Goal: Task Accomplishment & Management: Use online tool/utility

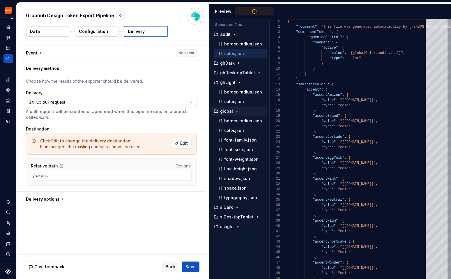
scroll to position [52, 0]
click at [7, 59] on icon "Code automation" at bounding box center [8, 58] width 4 height 3
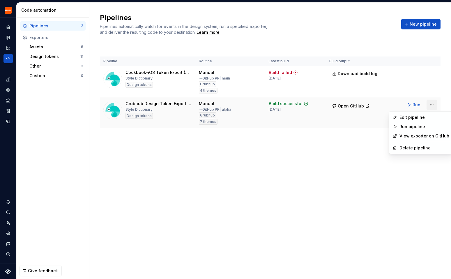
click at [434, 105] on html "Grubhub Design System Y Dataset Grubhub Code automation Pipelines 2 Exporters A…" at bounding box center [225, 139] width 451 height 279
click at [420, 118] on div "Edit pipeline" at bounding box center [425, 117] width 50 height 6
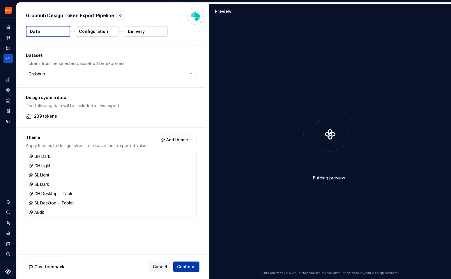
click at [185, 269] on span "Continue" at bounding box center [186, 267] width 19 height 6
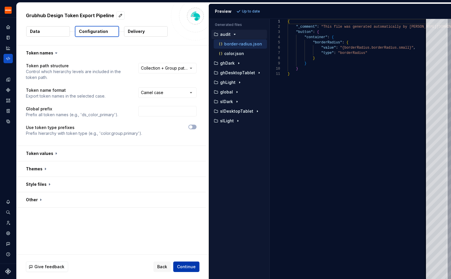
click at [184, 266] on span "Continue" at bounding box center [186, 267] width 19 height 6
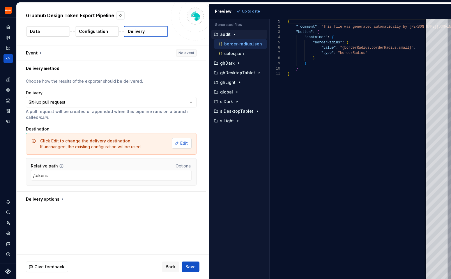
click at [188, 143] on span "Edit" at bounding box center [184, 143] width 8 height 6
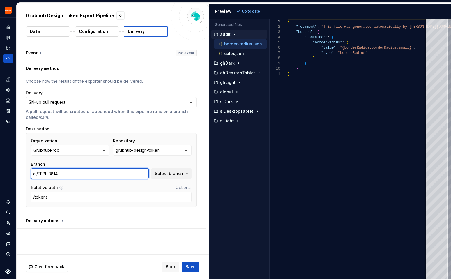
drag, startPoint x: 78, startPoint y: 176, endPoint x: 25, endPoint y: 176, distance: 53.0
click at [25, 176] on div "**********" at bounding box center [111, 144] width 189 height 137
paste input "yl/FEPL-3813"
click at [86, 176] on input "yl/FEPL-3813" at bounding box center [90, 173] width 118 height 10
type input "yl/FEPL-3813"
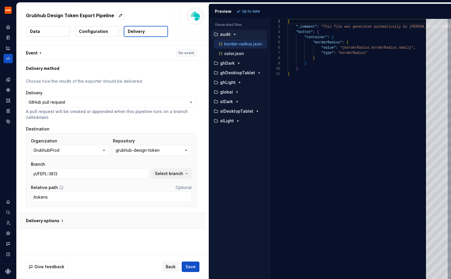
click at [63, 223] on button "button" at bounding box center [111, 220] width 189 height 15
click at [187, 267] on span "Save" at bounding box center [191, 267] width 10 height 6
type textarea "*"
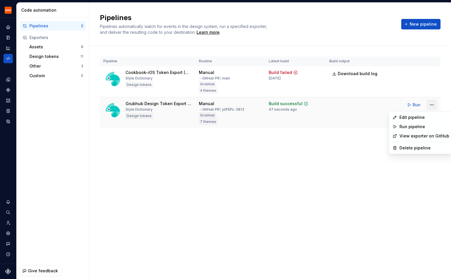
click at [434, 104] on html "Grubhub Design System Y Dataset Grubhub Code automation Pipelines 2 Exporters A…" at bounding box center [225, 139] width 451 height 279
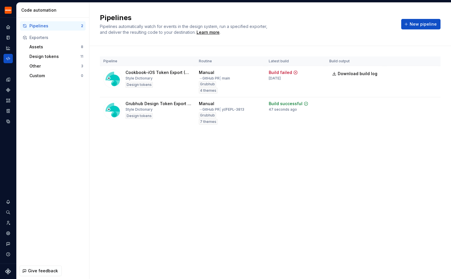
click at [294, 139] on html "Grubhub Design System Y Dataset Grubhub Code automation Pipelines 2 Exporters A…" at bounding box center [225, 139] width 451 height 279
click at [288, 103] on div "Build successful" at bounding box center [286, 104] width 34 height 6
click at [358, 117] on td at bounding box center [355, 112] width 59 height 31
click at [410, 106] on button "Run" at bounding box center [414, 105] width 20 height 10
click at [436, 105] on html "Grubhub Design System Y Dataset Grubhub Code automation Pipelines 2 Exporters A…" at bounding box center [225, 139] width 451 height 279
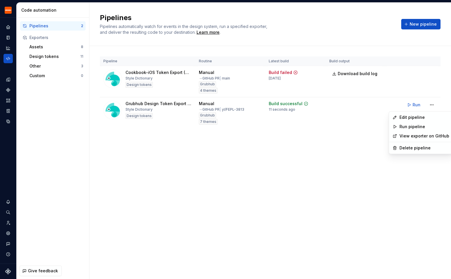
click at [407, 136] on link "View exporter on GitHub" at bounding box center [425, 136] width 50 height 6
click at [433, 103] on html "Grubhub Design System Y Dataset Grubhub Code automation Pipelines 2 Exporters A…" at bounding box center [225, 139] width 451 height 279
click at [415, 119] on div "Edit pipeline" at bounding box center [425, 117] width 50 height 6
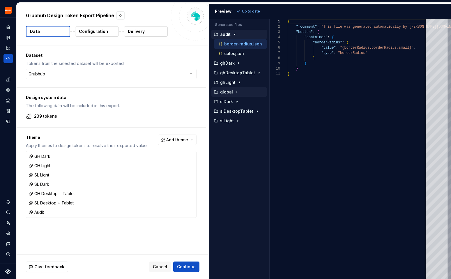
click at [239, 92] on div "button" at bounding box center [237, 92] width 7 height 5
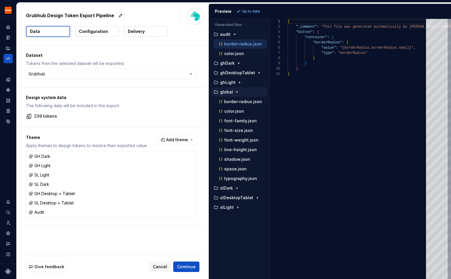
click at [238, 92] on icon "button" at bounding box center [237, 92] width 5 height 5
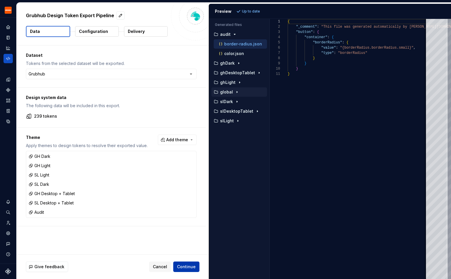
click at [187, 268] on span "Continue" at bounding box center [186, 267] width 19 height 6
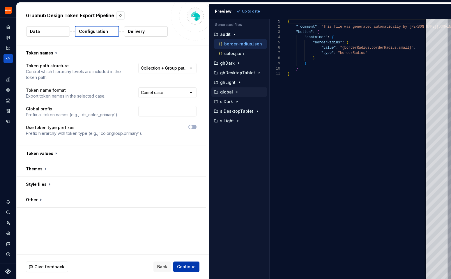
click at [190, 267] on span "Continue" at bounding box center [186, 267] width 19 height 6
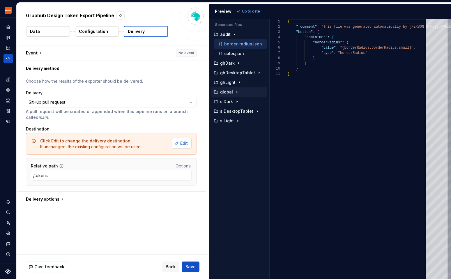
click at [188, 141] on span "Edit" at bounding box center [184, 143] width 8 height 6
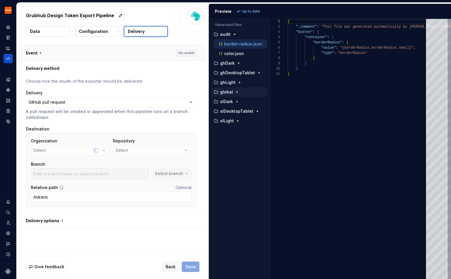
click at [115, 45] on button "button" at bounding box center [111, 52] width 189 height 15
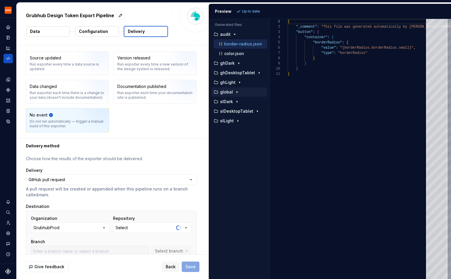
scroll to position [75, 0]
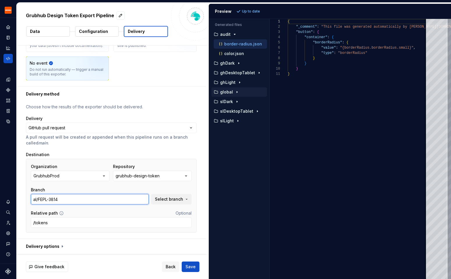
click at [74, 201] on input "al/FEPL-3814" at bounding box center [90, 199] width 118 height 10
click at [161, 193] on div "Branch al/FEPL-3814 Select branch" at bounding box center [111, 195] width 161 height 17
click at [161, 201] on span "Select branch" at bounding box center [169, 199] width 28 height 6
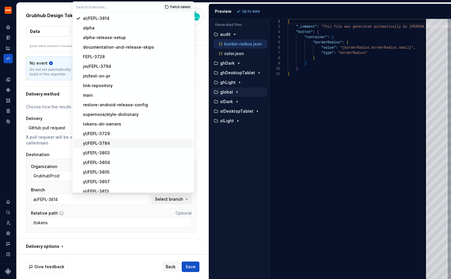
scroll to position [14, 0]
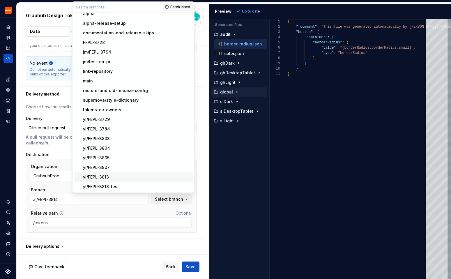
click at [111, 175] on div "yl/FEPL-3813" at bounding box center [137, 177] width 108 height 6
type input "yl/FEPL-3813"
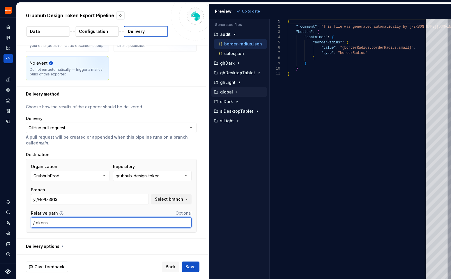
click at [133, 227] on input "/tokens" at bounding box center [111, 222] width 161 height 10
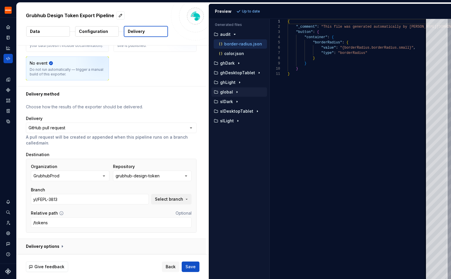
click at [56, 245] on button "button" at bounding box center [111, 246] width 189 height 15
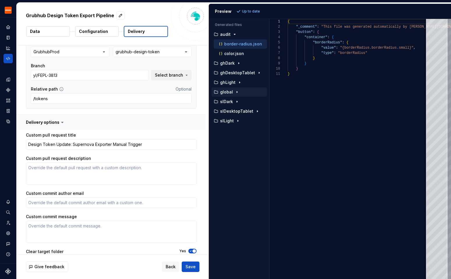
scroll to position [213, 0]
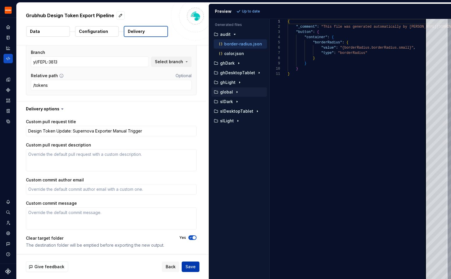
click at [194, 270] on button "Save" at bounding box center [191, 267] width 18 height 10
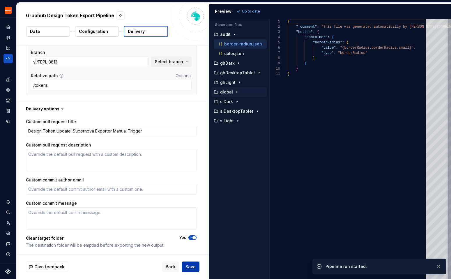
type textarea "*"
